Goal: Task Accomplishment & Management: Use online tool/utility

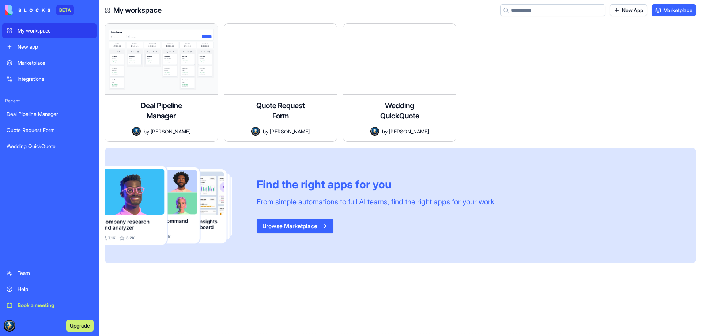
click at [57, 143] on div "Wedding QuickQuote" at bounding box center [50, 146] width 86 height 7
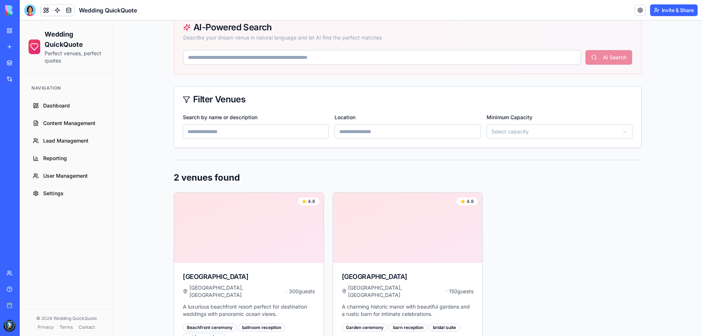
scroll to position [183, 0]
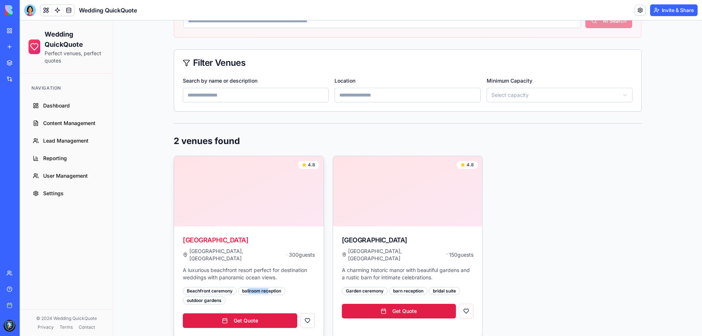
drag, startPoint x: 246, startPoint y: 284, endPoint x: 266, endPoint y: 283, distance: 20.1
click at [266, 287] on div "ballroom reception" at bounding box center [261, 291] width 47 height 8
click at [277, 287] on div "ballroom reception" at bounding box center [261, 291] width 47 height 8
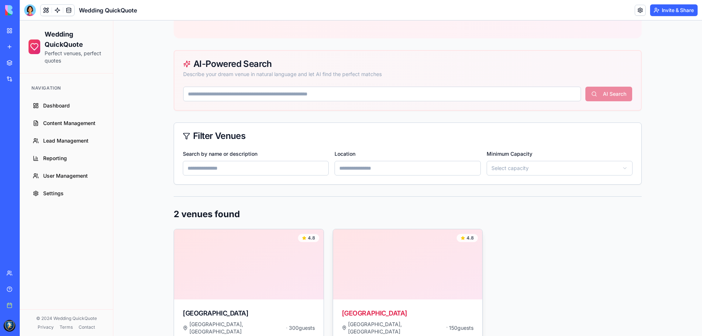
scroll to position [146, 0]
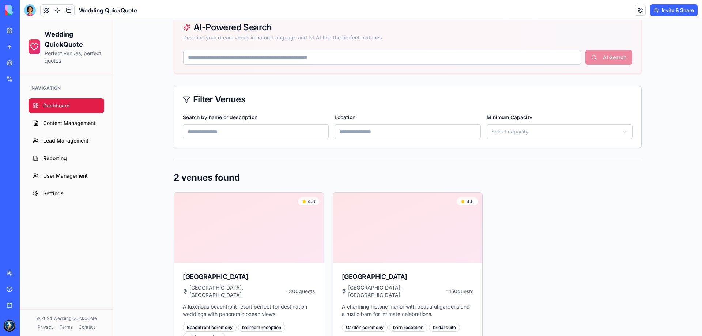
click at [69, 113] on link "Dashboard" at bounding box center [67, 105] width 76 height 15
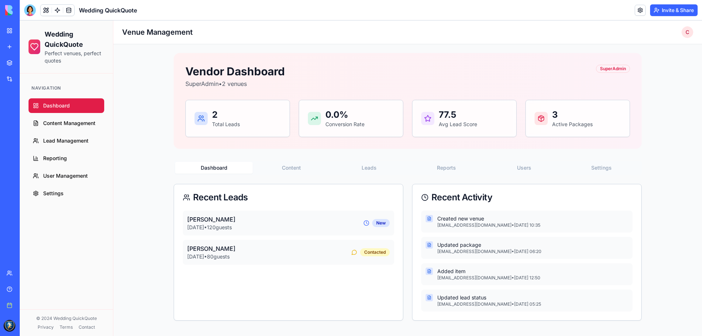
click at [285, 169] on button "Content" at bounding box center [291, 168] width 77 height 12
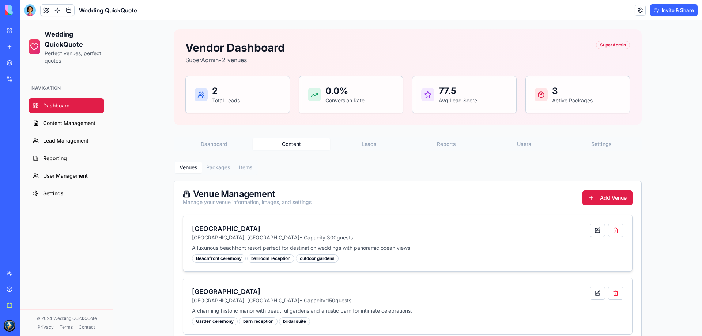
scroll to position [37, 0]
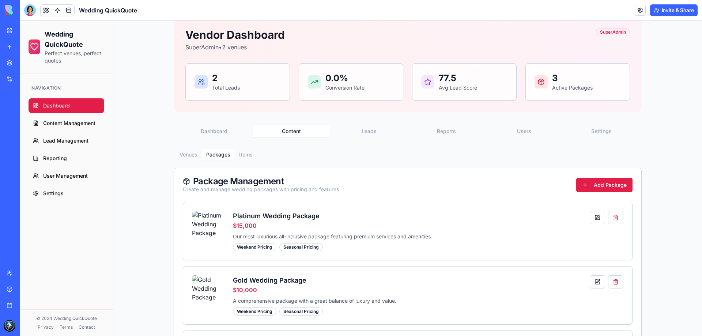
click at [208, 153] on button "Packages" at bounding box center [218, 155] width 33 height 12
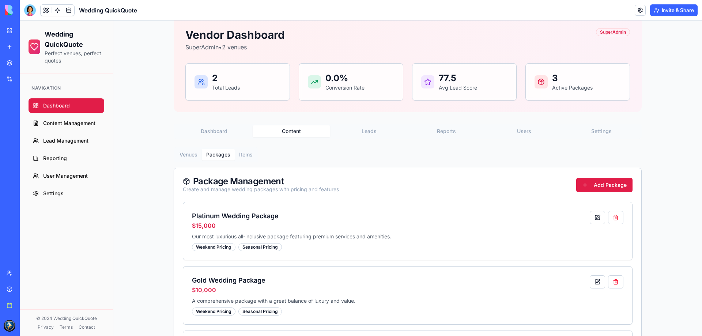
click at [247, 155] on button "Items" at bounding box center [246, 155] width 22 height 12
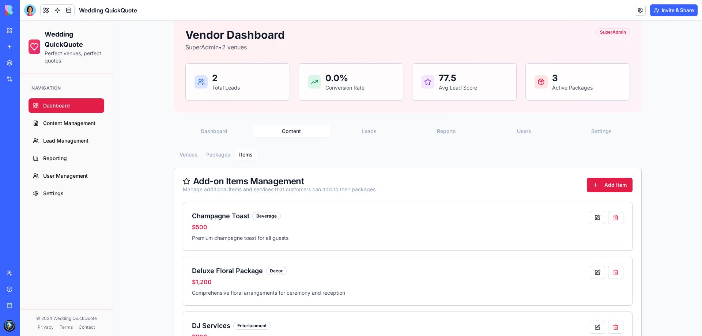
click at [366, 134] on div "Vendor Dashboard SuperAdmin • 2 venues SuperAdmin 2 Total Leads 0.0 % Conversio…" at bounding box center [408, 247] width 468 height 463
